Goal: Task Accomplishment & Management: Manage account settings

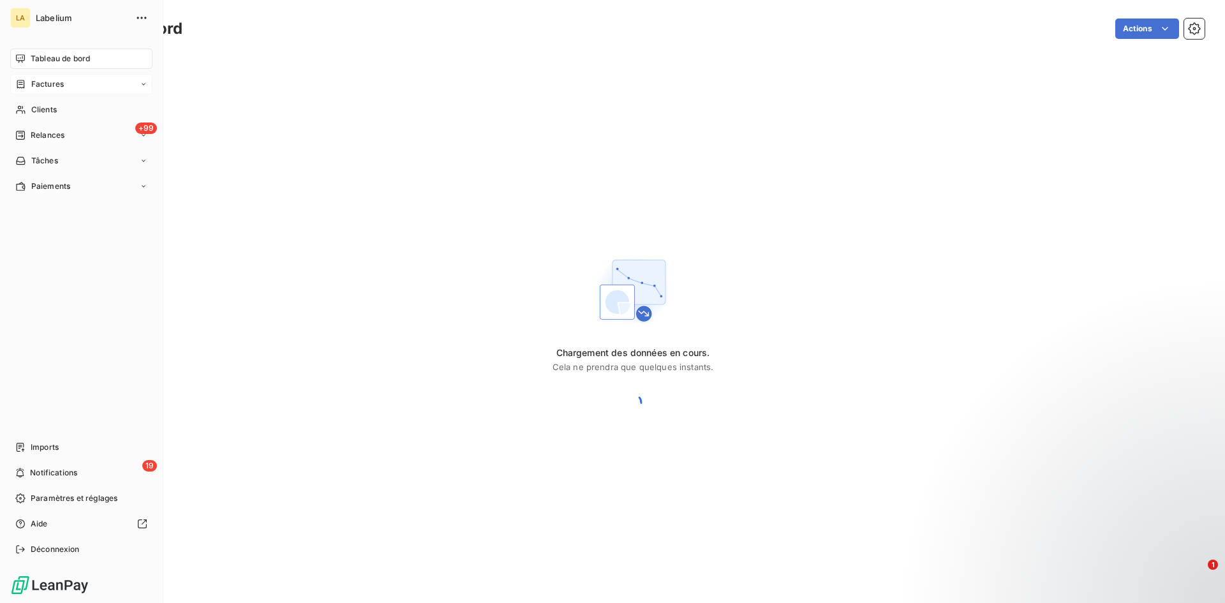
click at [17, 91] on div "Factures" at bounding box center [81, 84] width 142 height 20
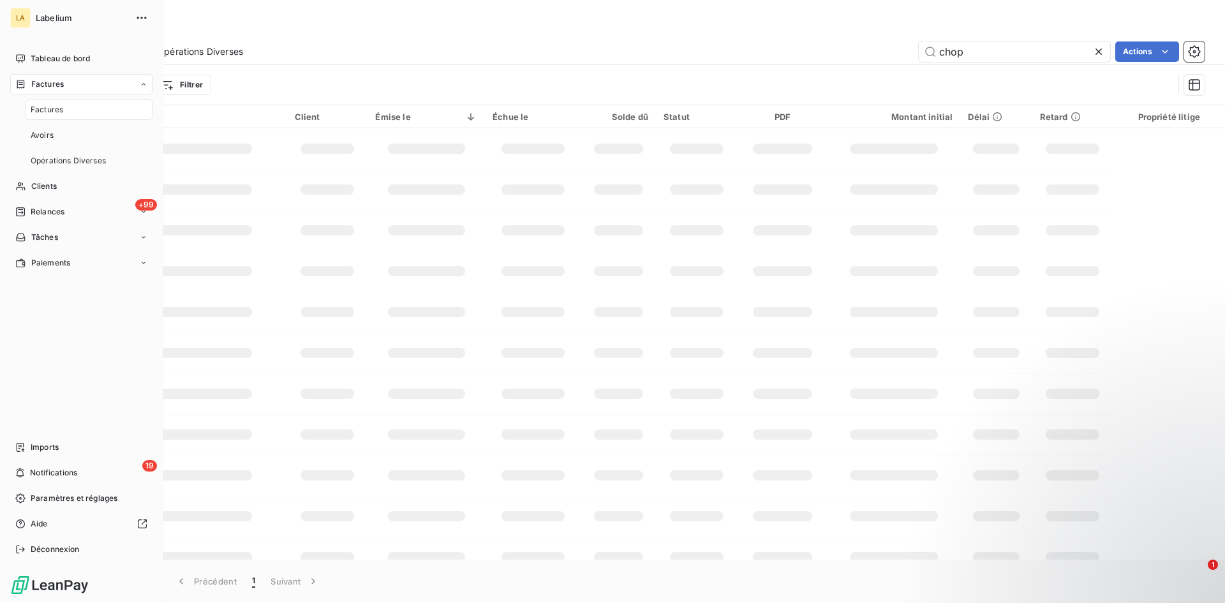
click at [54, 106] on span "Factures" at bounding box center [47, 109] width 33 height 11
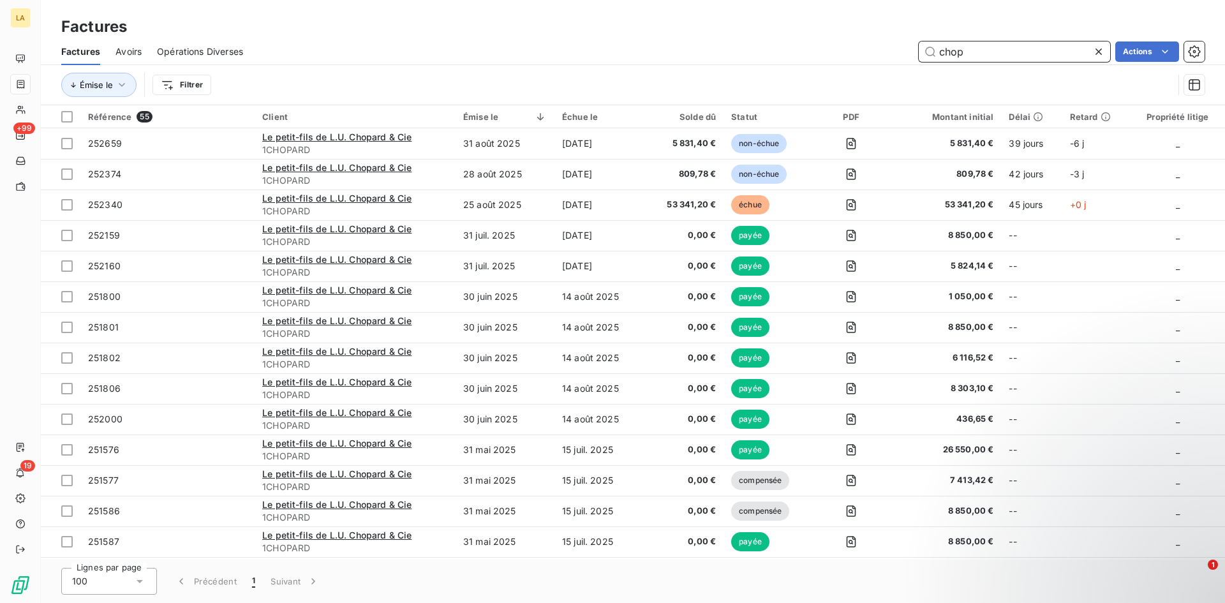
click at [952, 47] on input "chop" at bounding box center [1014, 51] width 191 height 20
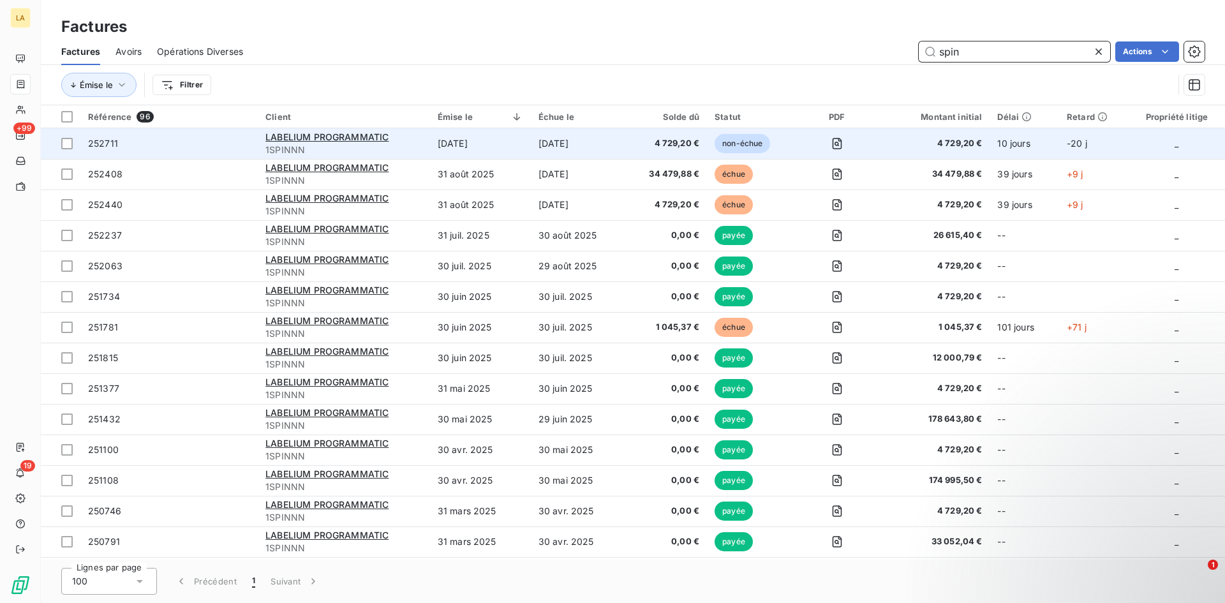
type input "spin"
click at [219, 139] on span "252711" at bounding box center [169, 143] width 162 height 13
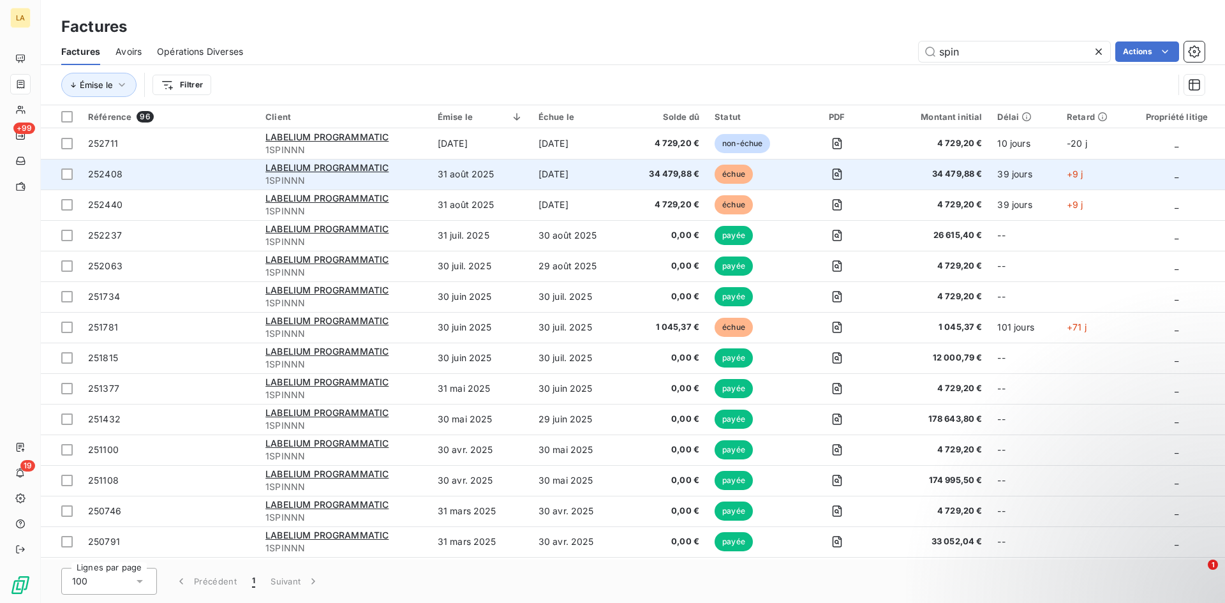
click at [145, 181] on td "252408" at bounding box center [168, 174] width 177 height 31
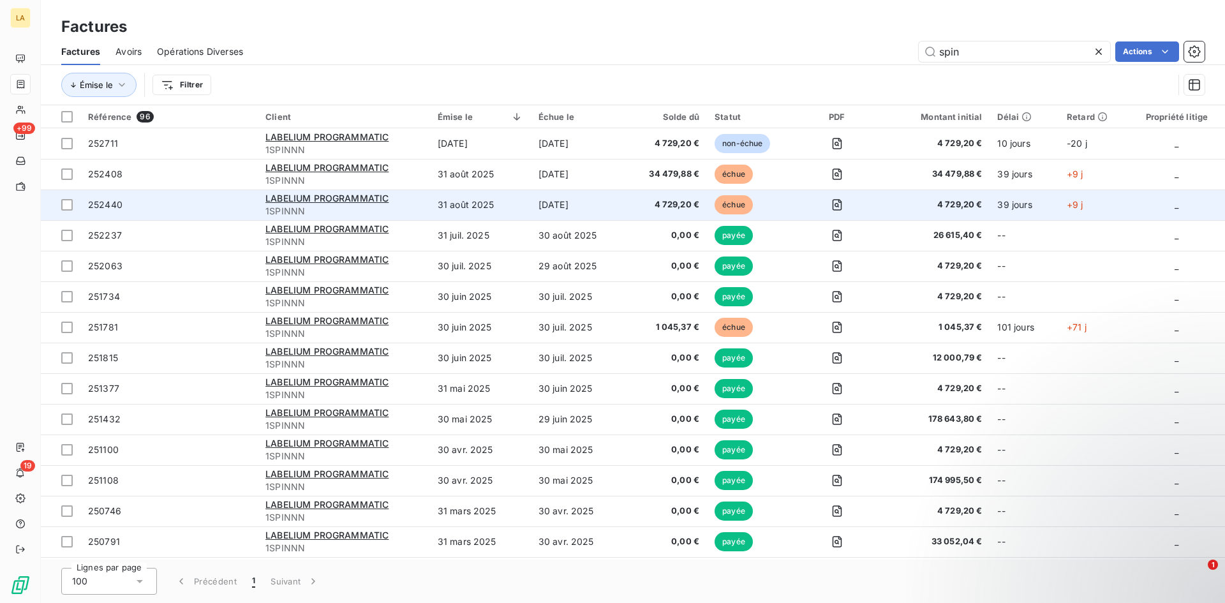
click at [197, 212] on td "252440" at bounding box center [168, 204] width 177 height 31
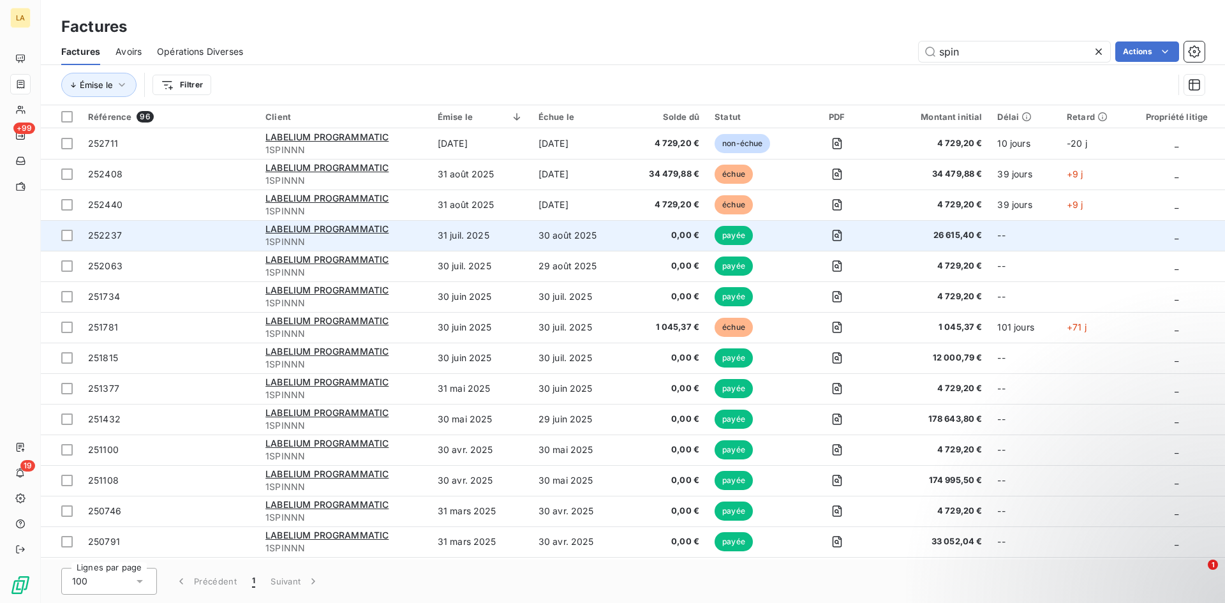
click at [246, 236] on span "252237" at bounding box center [169, 235] width 162 height 13
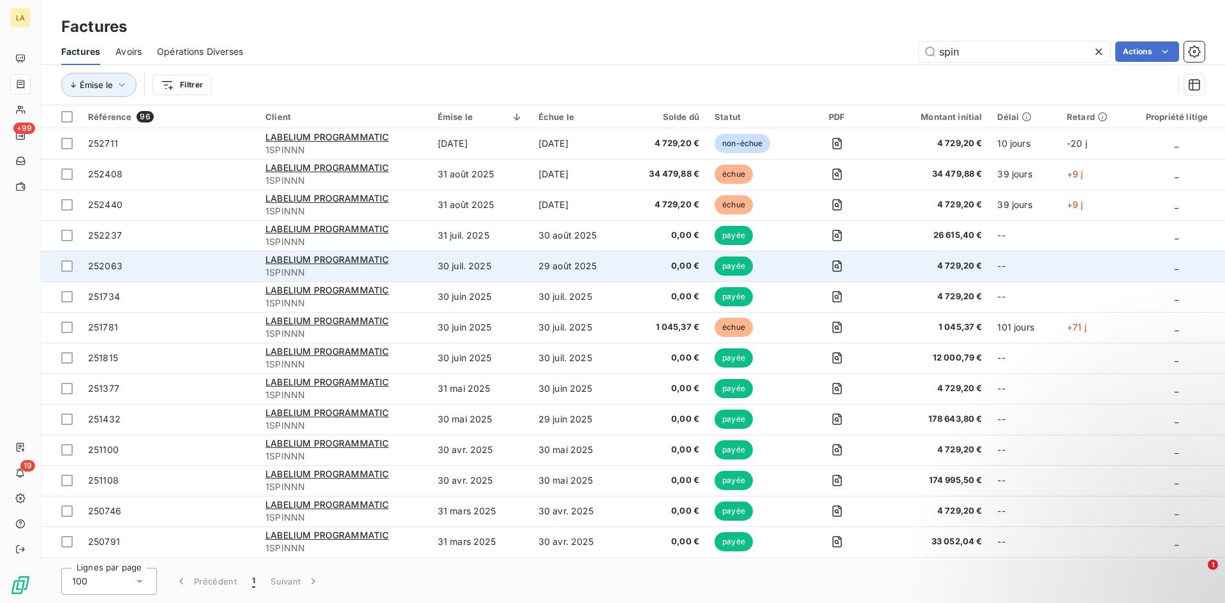
click at [224, 265] on span "252063" at bounding box center [169, 266] width 162 height 13
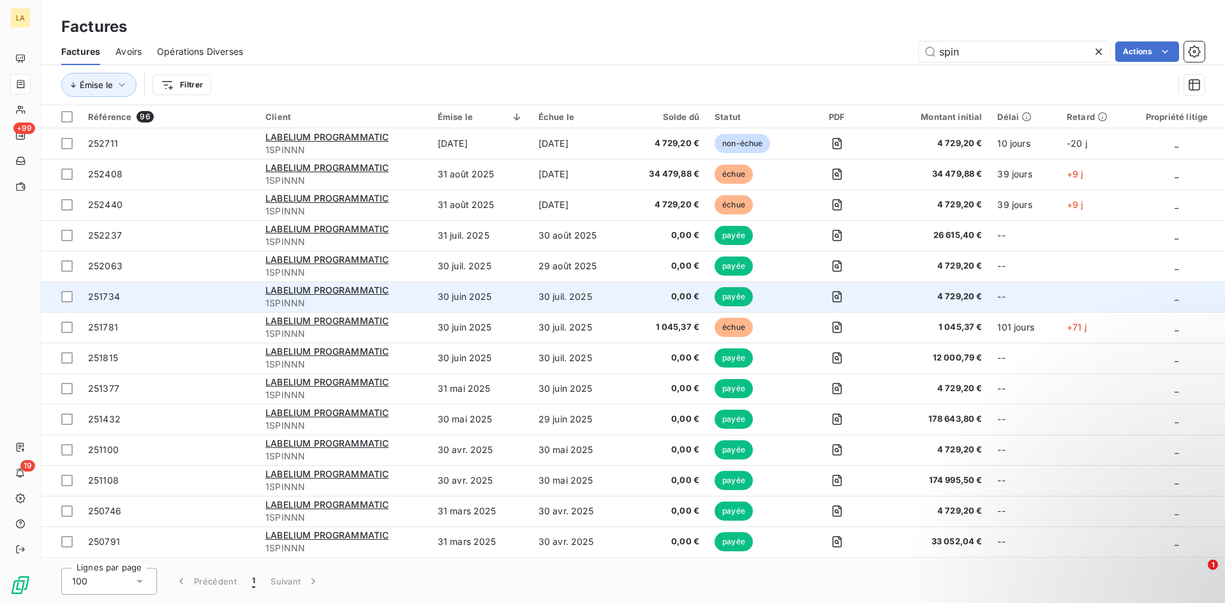
click at [210, 284] on td "251734" at bounding box center [168, 296] width 177 height 31
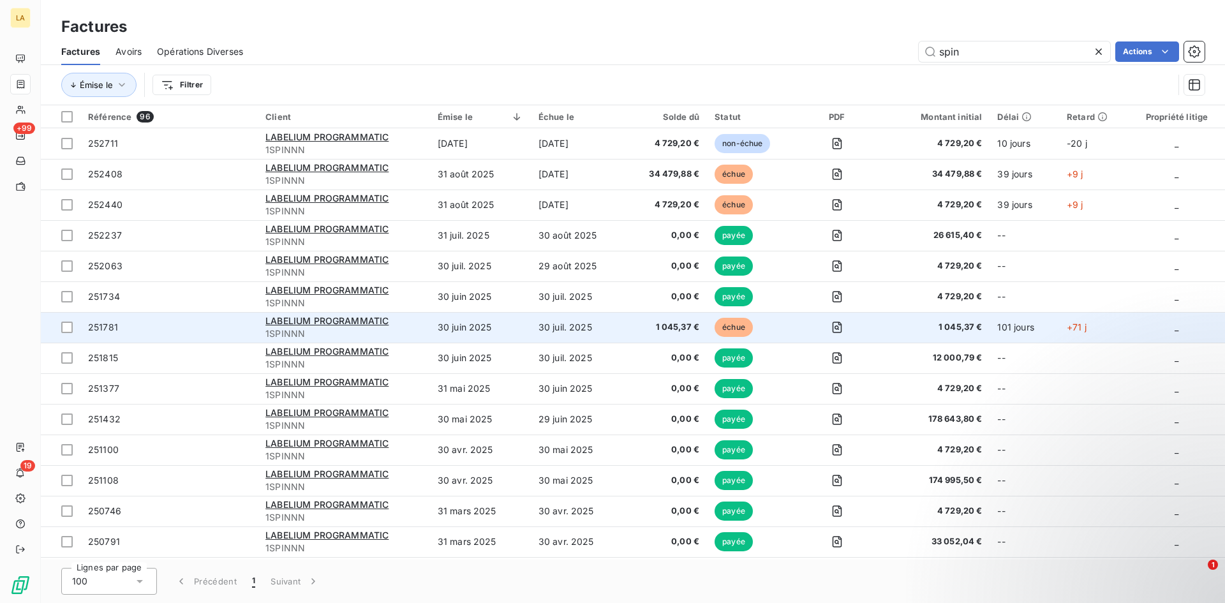
click at [191, 318] on td "251781" at bounding box center [168, 327] width 177 height 31
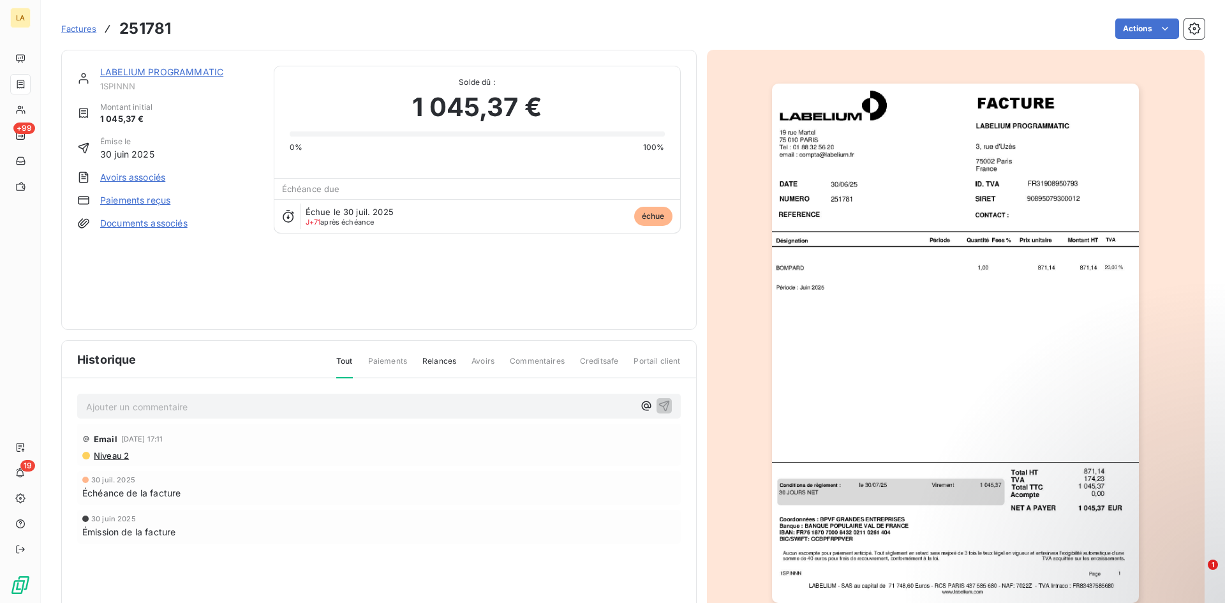
scroll to position [55, 0]
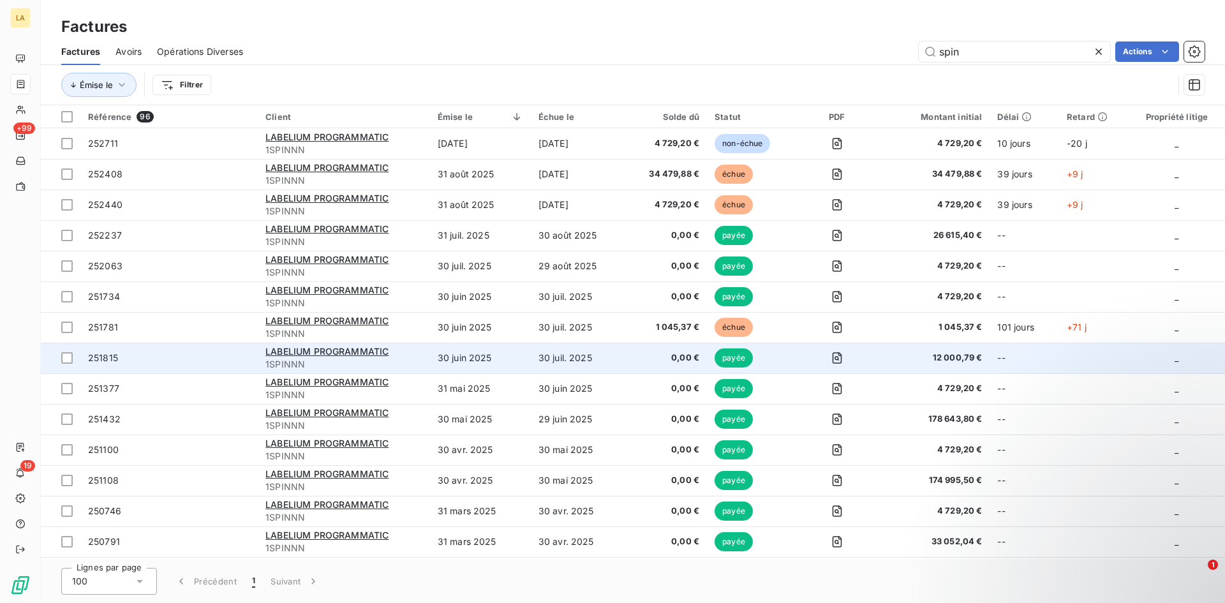
click at [143, 360] on span "251815" at bounding box center [169, 358] width 162 height 13
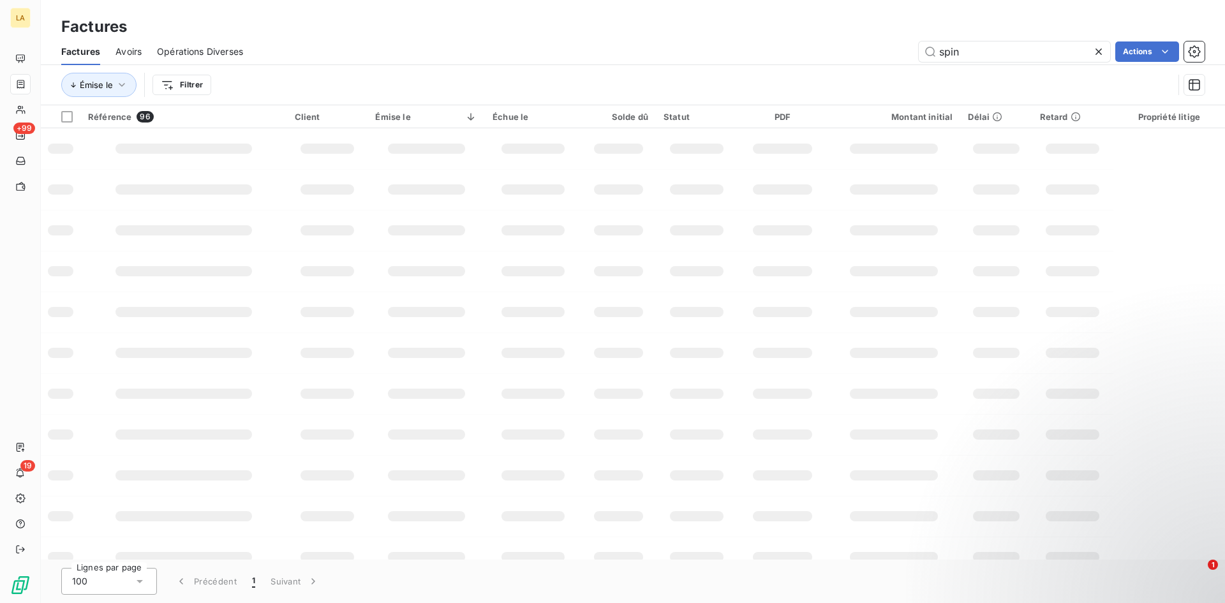
click at [298, 35] on div "Factures" at bounding box center [633, 26] width 1184 height 23
click at [202, 189] on div at bounding box center [183, 189] width 137 height 10
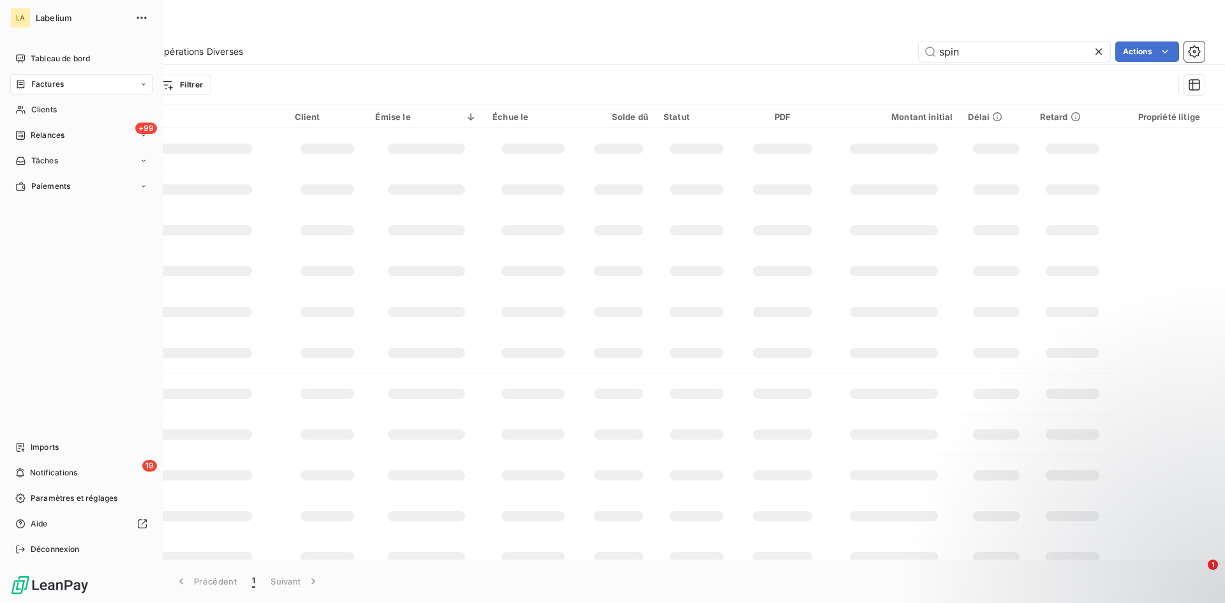
click at [51, 82] on span "Factures" at bounding box center [47, 83] width 33 height 11
click at [2, 86] on div "LA Labelium Tableau de bord Factures Clients +99 Relances Tâches Paiements Impo…" at bounding box center [81, 301] width 163 height 603
click at [68, 91] on div "Factures" at bounding box center [81, 84] width 142 height 20
click at [68, 108] on div "Factures" at bounding box center [89, 110] width 127 height 20
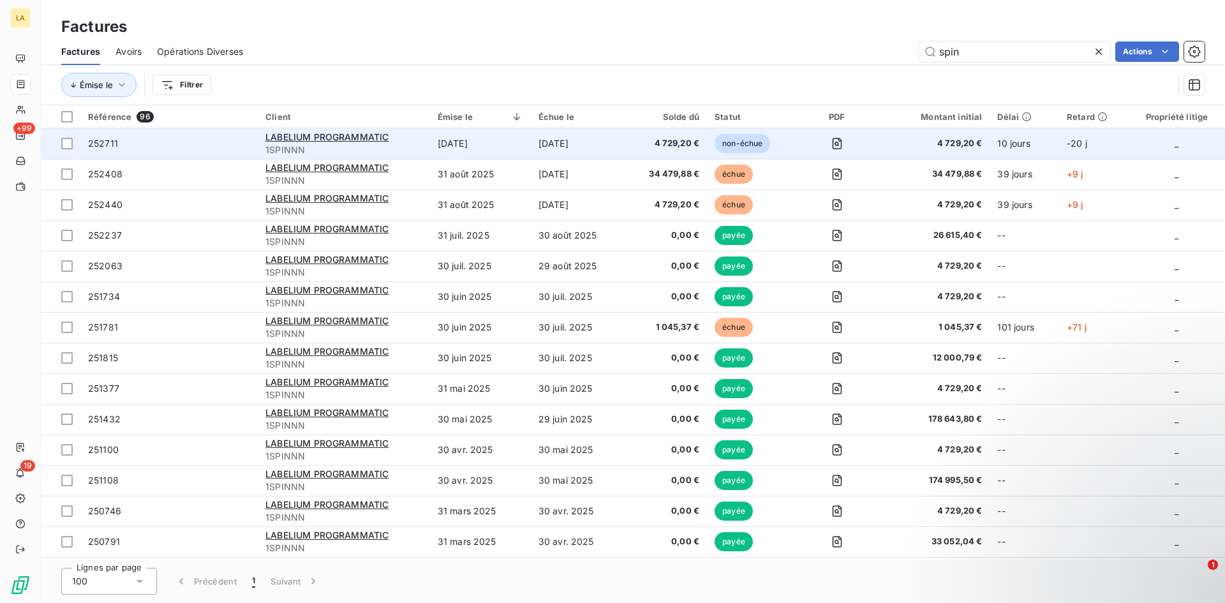
click at [214, 145] on span "252711" at bounding box center [169, 143] width 162 height 13
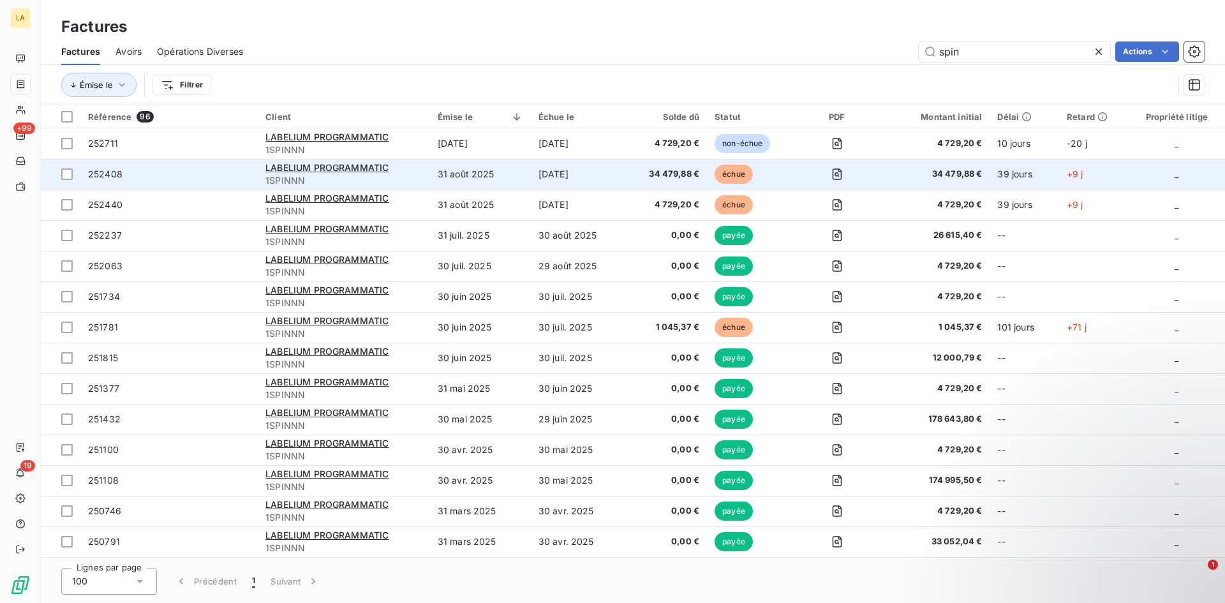
click at [168, 172] on span "252408" at bounding box center [169, 174] width 162 height 13
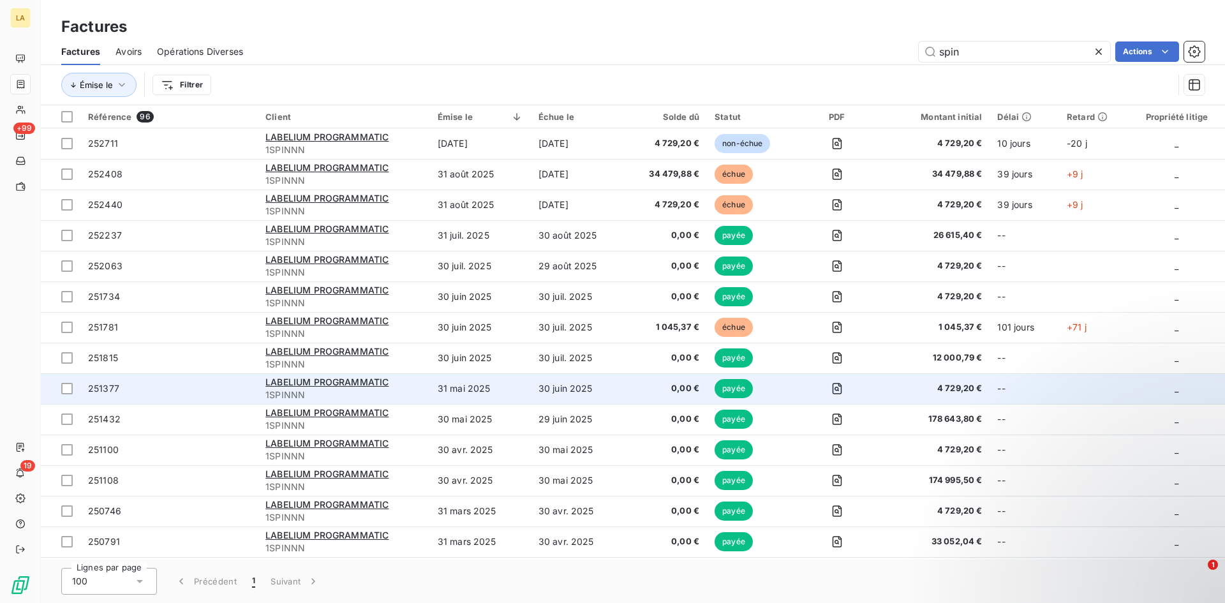
click at [186, 386] on span "251377" at bounding box center [169, 388] width 162 height 13
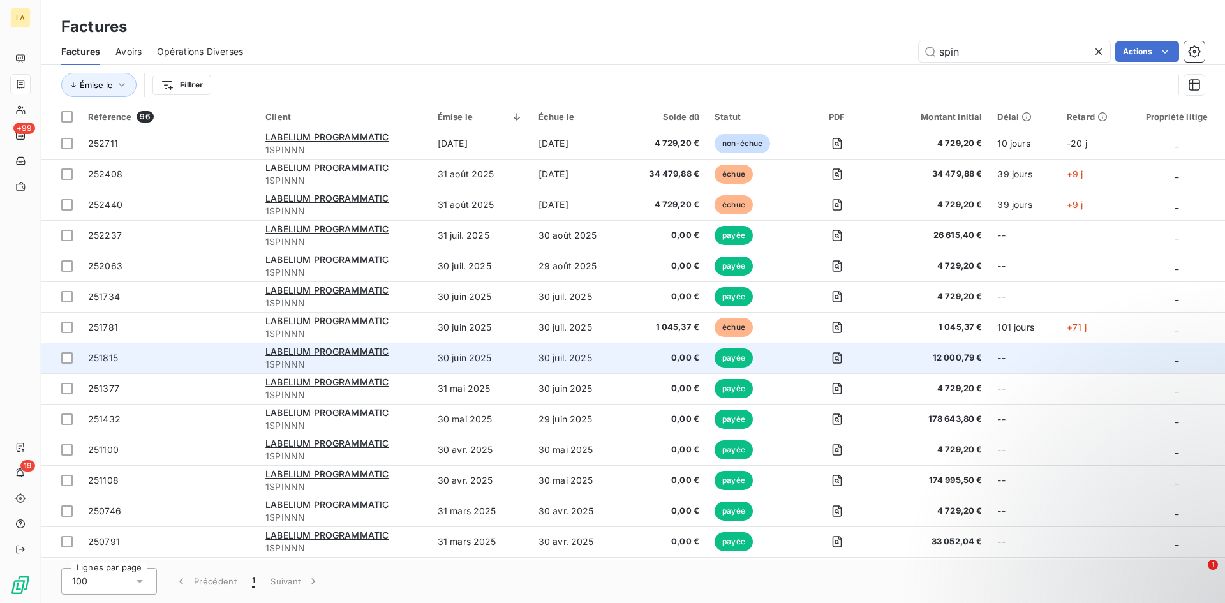
click at [199, 356] on span "251815" at bounding box center [169, 358] width 162 height 13
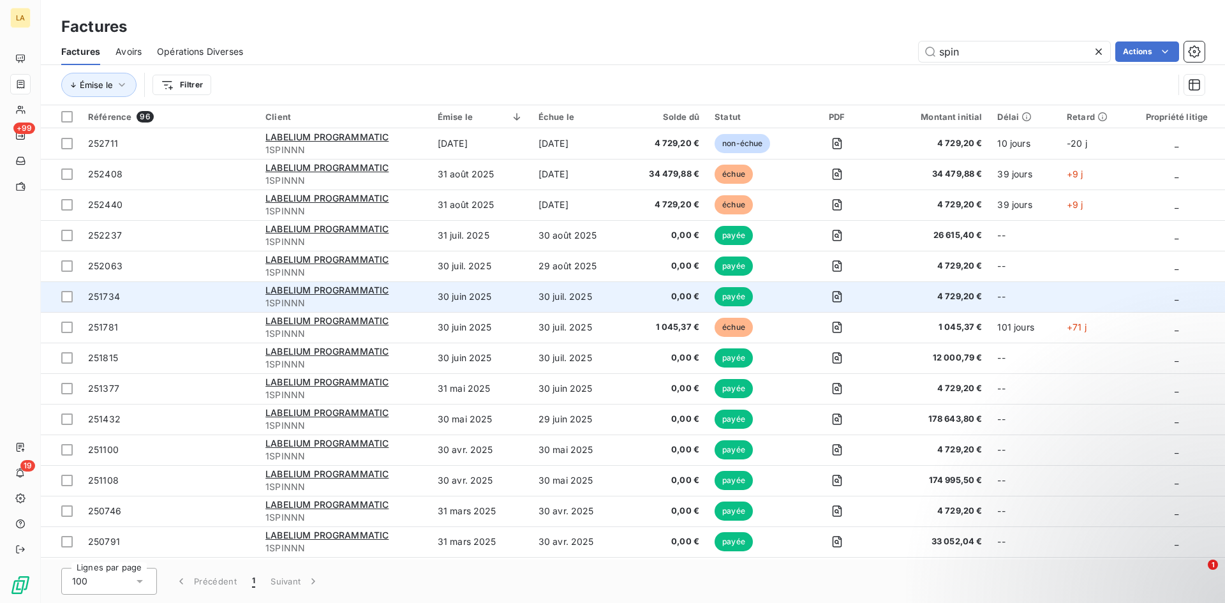
click at [230, 290] on td "251734" at bounding box center [168, 296] width 177 height 31
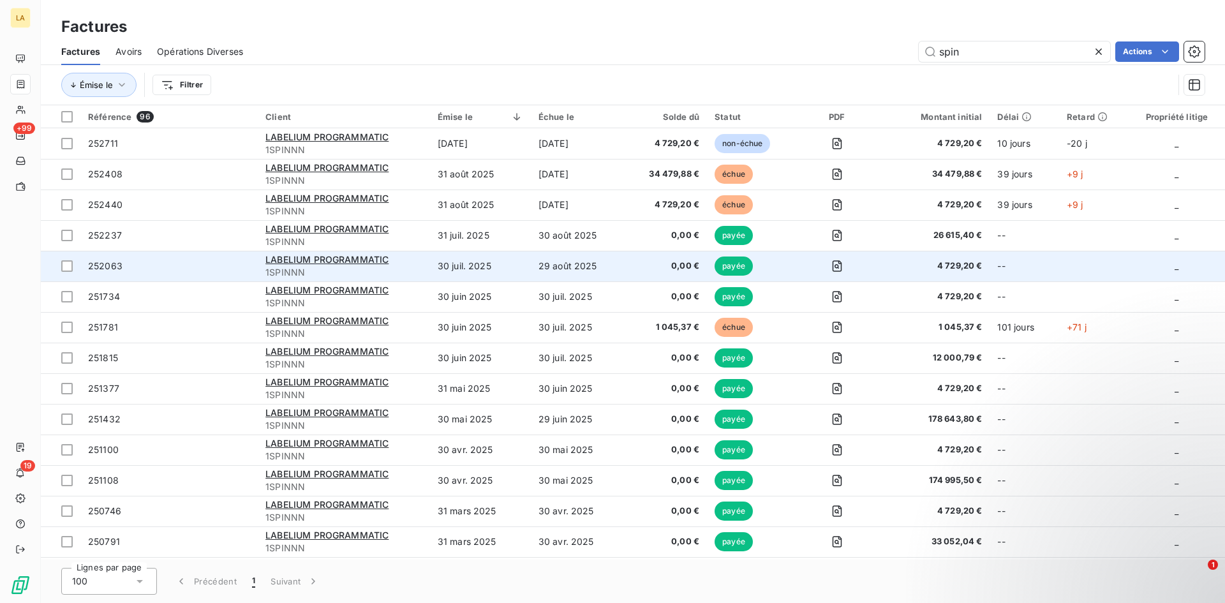
click at [210, 277] on td "252063" at bounding box center [168, 266] width 177 height 31
